Goal: Find specific page/section: Find specific page/section

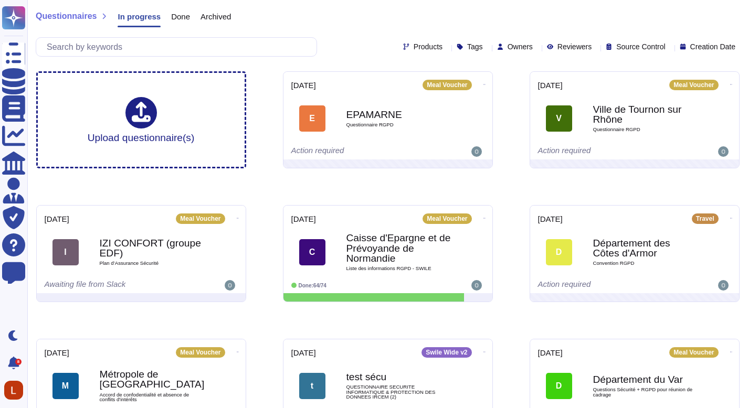
drag, startPoint x: 755, startPoint y: 82, endPoint x: 751, endPoint y: 77, distance: 6.7
click at [748, 77] on html "Questionnaires Knowledge Base Documents Analytics CAIQ / SIG Admin Trust Center…" at bounding box center [374, 301] width 748 height 603
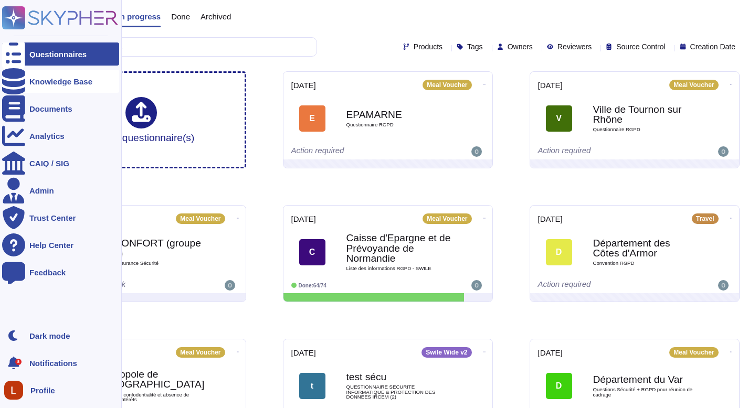
click at [72, 86] on div "Knowledge Base" at bounding box center [60, 81] width 117 height 23
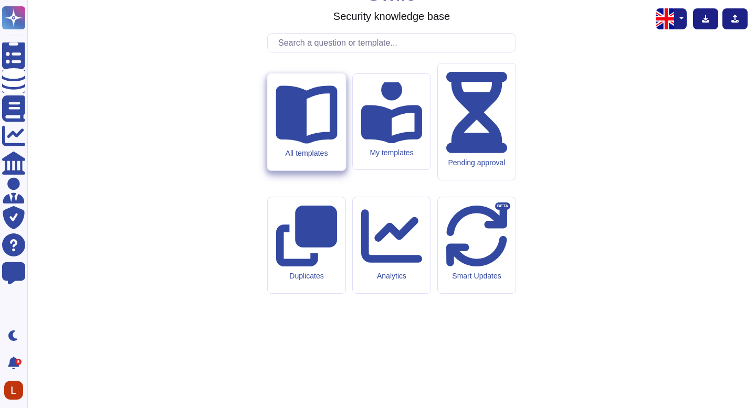
click at [294, 171] on div "All templates" at bounding box center [306, 121] width 78 height 97
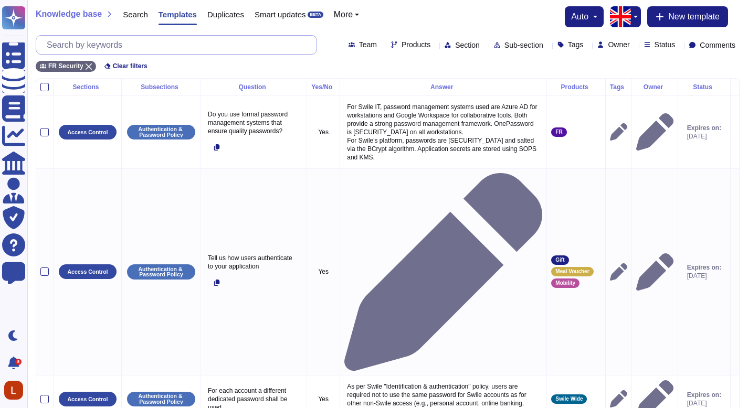
click at [206, 52] on input "text" at bounding box center [178, 45] width 275 height 18
click at [51, 35] on div at bounding box center [176, 44] width 281 height 19
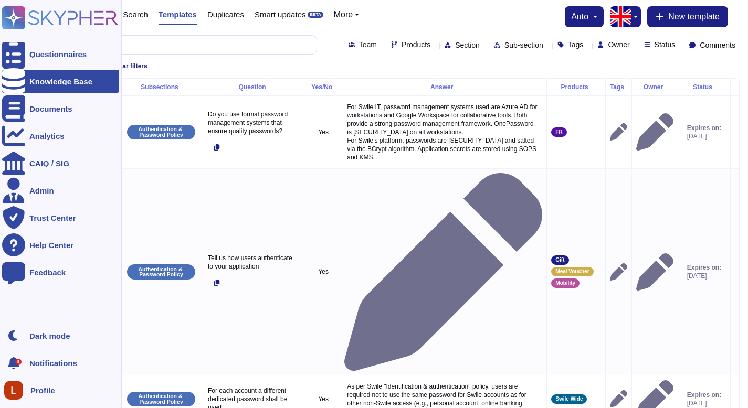
click at [72, 81] on div "Knowledge Base" at bounding box center [60, 82] width 63 height 8
